Goal: Navigation & Orientation: Understand site structure

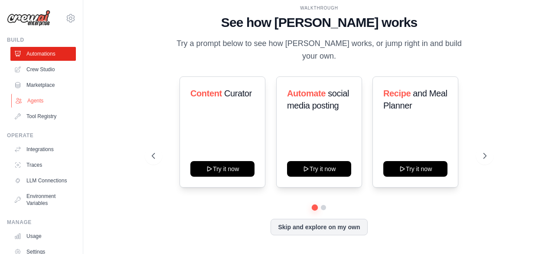
click at [35, 100] on link "Agents" at bounding box center [43, 101] width 65 height 14
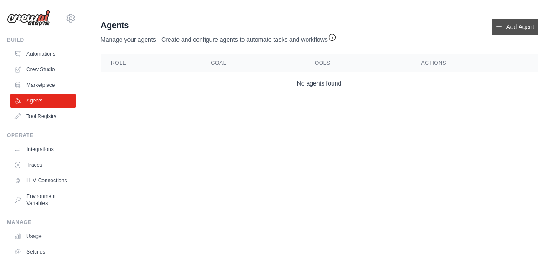
click at [515, 30] on link "Add Agent" at bounding box center [515, 27] width 46 height 16
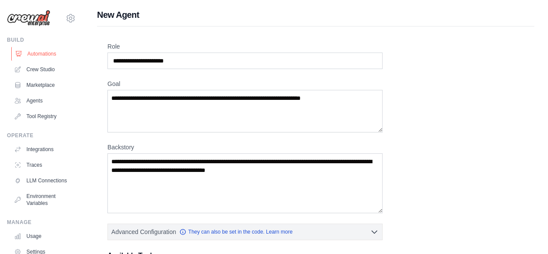
click at [40, 56] on link "Automations" at bounding box center [43, 54] width 65 height 14
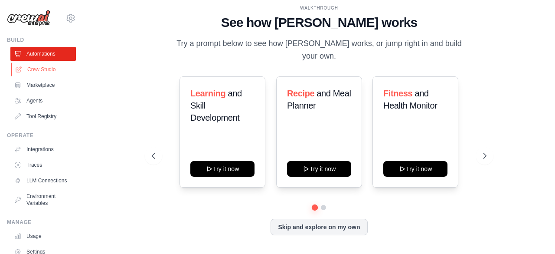
click at [43, 71] on link "Crew Studio" at bounding box center [43, 69] width 65 height 14
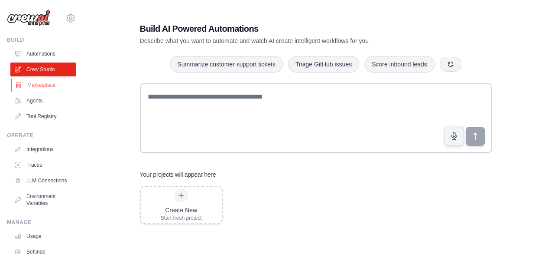
click at [34, 85] on link "Marketplace" at bounding box center [43, 85] width 65 height 14
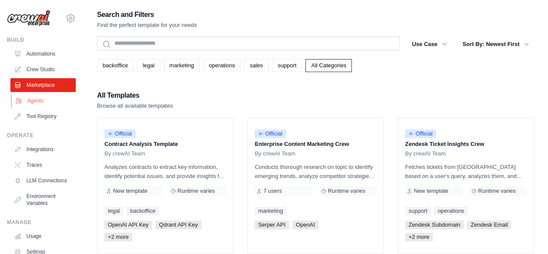
click at [29, 103] on link "Agents" at bounding box center [43, 101] width 65 height 14
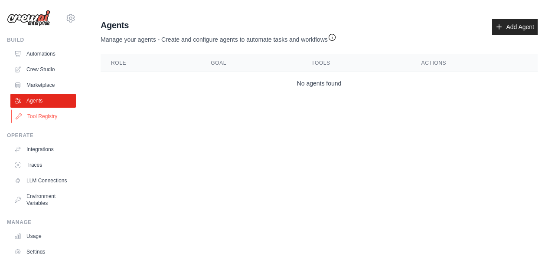
click at [45, 116] on link "Tool Registry" at bounding box center [43, 116] width 65 height 14
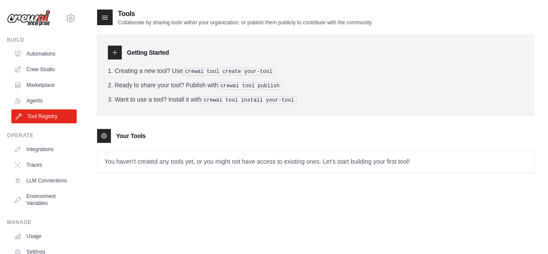
click at [39, 115] on link "Tool Registry" at bounding box center [43, 116] width 65 height 14
click at [34, 150] on link "Integrations" at bounding box center [43, 149] width 65 height 14
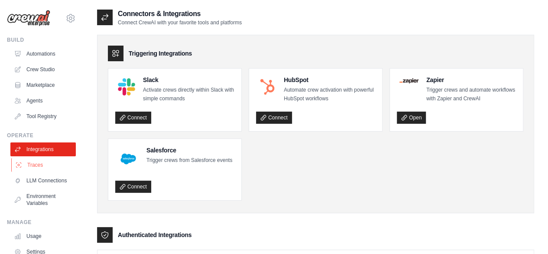
click at [37, 163] on link "Traces" at bounding box center [43, 165] width 65 height 14
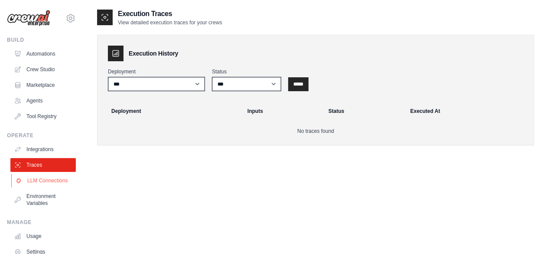
click at [36, 178] on link "LLM Connections" at bounding box center [43, 180] width 65 height 14
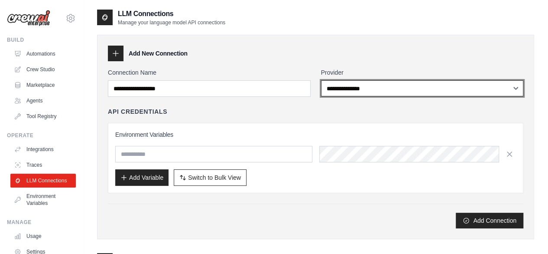
click at [430, 89] on select "**********" at bounding box center [422, 88] width 203 height 16
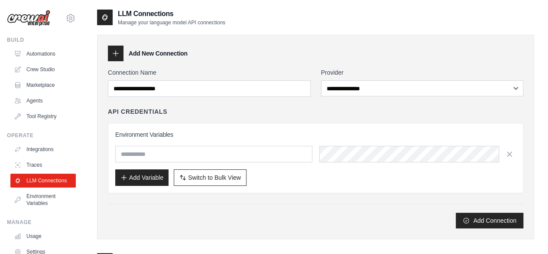
click at [230, 109] on div "API Credentials" at bounding box center [316, 111] width 416 height 9
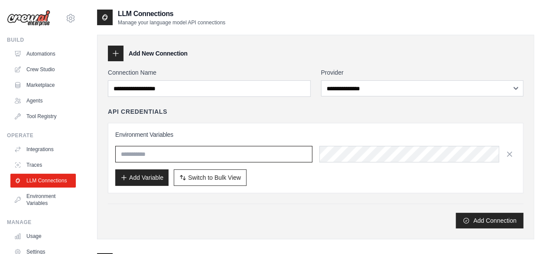
click at [290, 153] on input "text" at bounding box center [213, 154] width 197 height 16
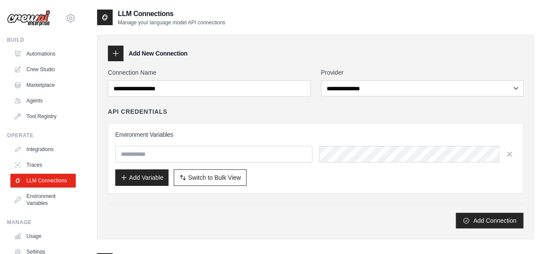
click at [323, 179] on div "Add Variable Switch to Bulk View Switch to Table View" at bounding box center [315, 177] width 401 height 16
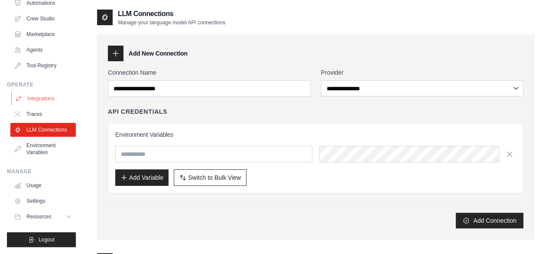
scroll to position [57, 0]
click at [56, 148] on link "Environment Variables" at bounding box center [43, 148] width 65 height 21
